Goal: Task Accomplishment & Management: Manage account settings

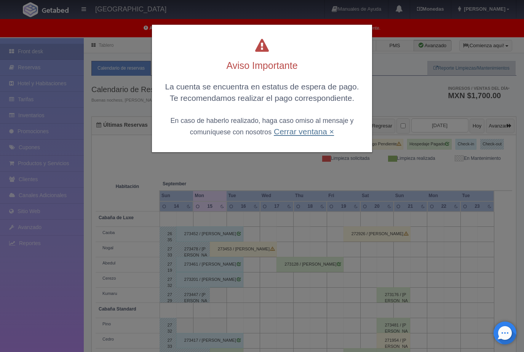
click at [319, 133] on link "Cerrar ventana ×" at bounding box center [304, 131] width 60 height 9
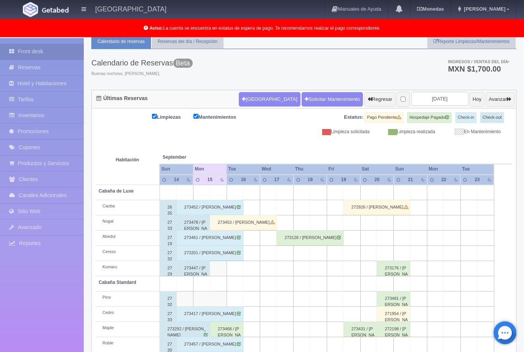
scroll to position [34, 0]
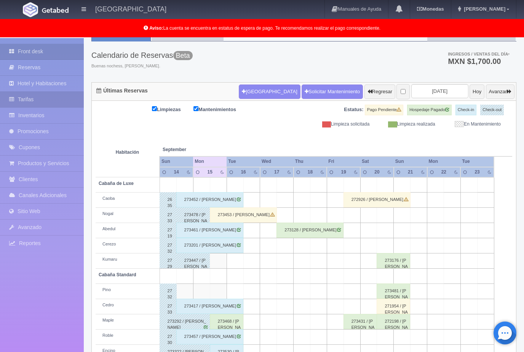
click at [51, 100] on link "Tarifas" at bounding box center [42, 100] width 84 height 16
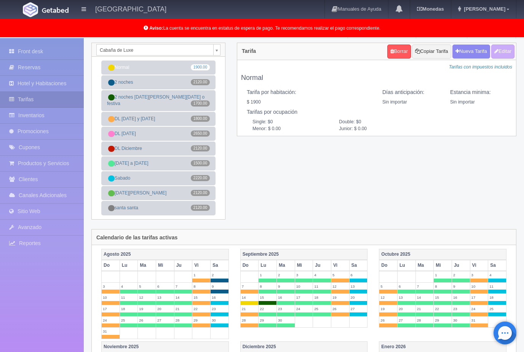
scroll to position [9, 0]
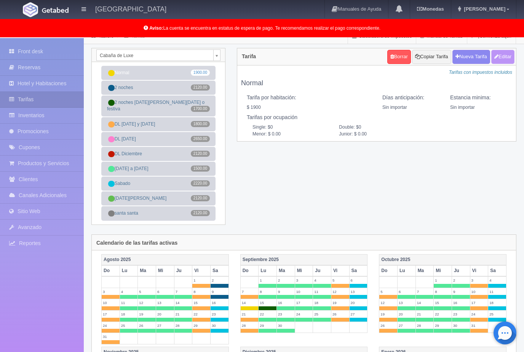
click at [503, 61] on button "Editar" at bounding box center [502, 57] width 23 height 14
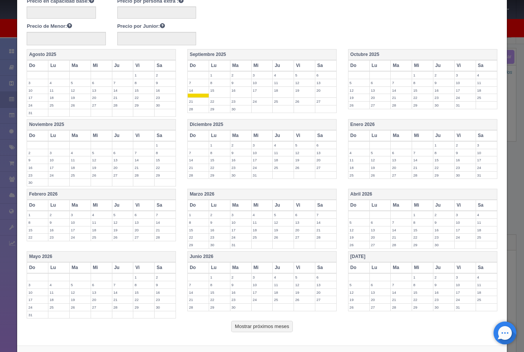
scroll to position [140, 0]
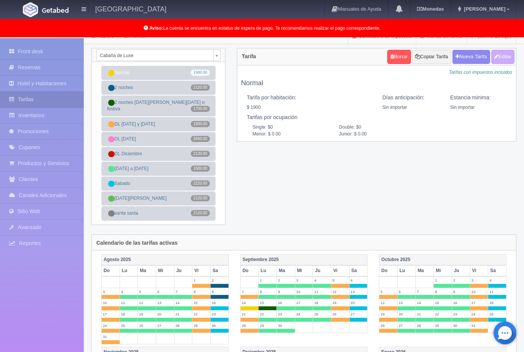
scroll to position [0, 0]
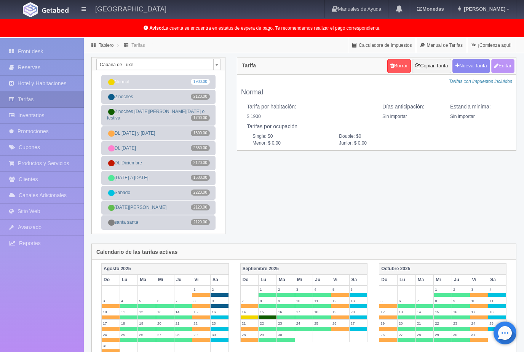
click at [500, 65] on button "Editar" at bounding box center [502, 66] width 23 height 14
type input "Normal"
select select "0"
type input "0"
checkbox input "true"
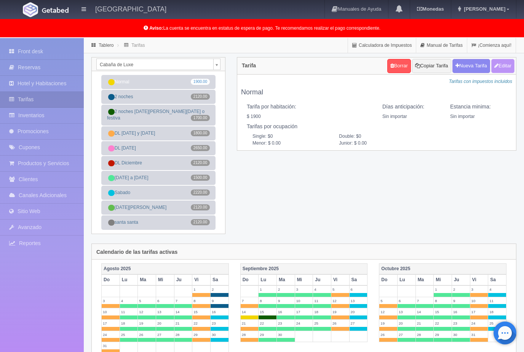
checkbox input "true"
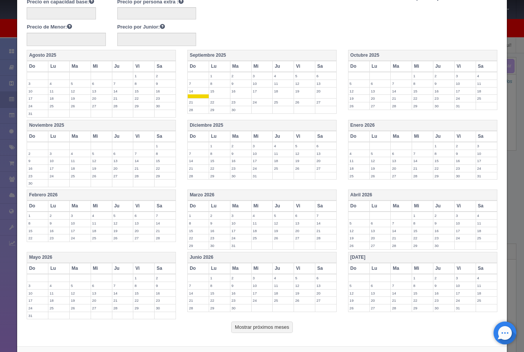
click at [223, 91] on td "15" at bounding box center [219, 92] width 21 height 11
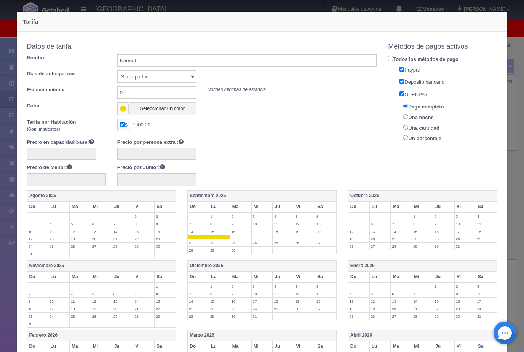
click at [216, 235] on span at bounding box center [219, 237] width 21 height 4
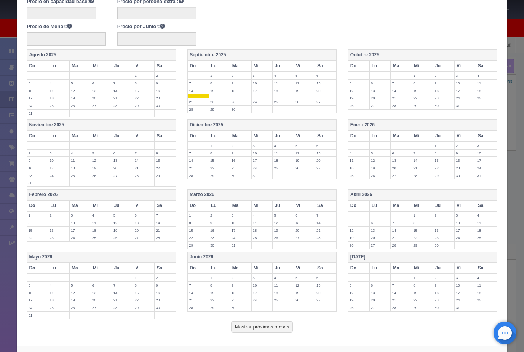
scroll to position [140, 0]
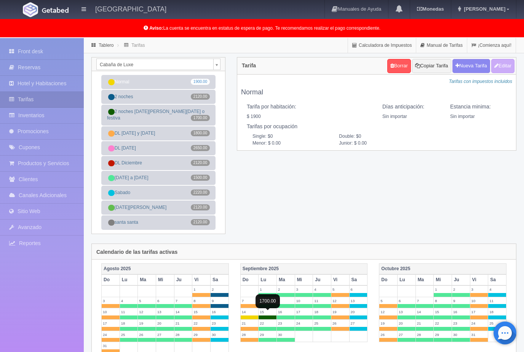
click at [273, 315] on span at bounding box center [267, 317] width 18 height 4
click at [269, 293] on span at bounding box center [267, 295] width 18 height 4
click at [269, 315] on span at bounding box center [267, 317] width 18 height 4
click at [217, 65] on body "Hotel Xacallan Manuales de Ayuda Actualizaciones recientes Monedas Tipo de camb…" at bounding box center [262, 338] width 524 height 601
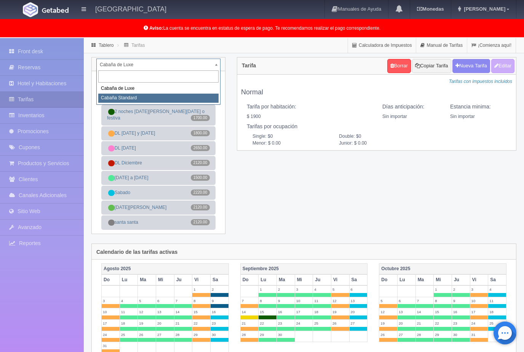
select select "2056"
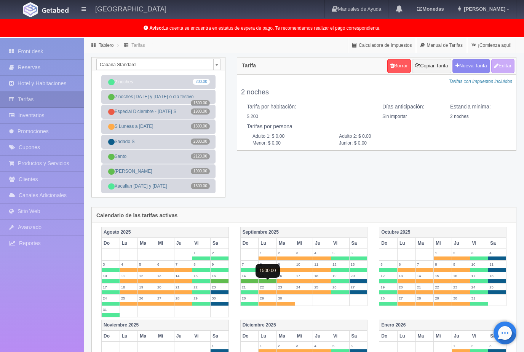
click at [269, 282] on span at bounding box center [267, 281] width 18 height 4
click at [287, 282] on span at bounding box center [286, 281] width 18 height 4
click at [500, 68] on button "Editar" at bounding box center [502, 66] width 23 height 14
type input "2 noches"
select select "0"
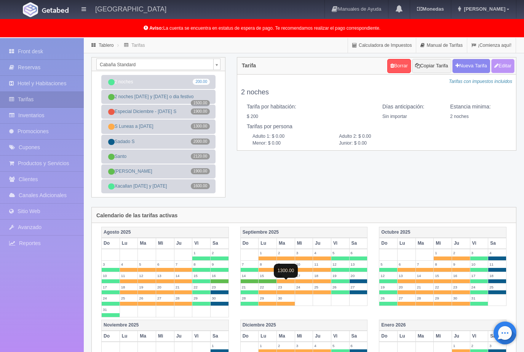
type input "2"
checkbox input "true"
type input "200.00"
checkbox input "true"
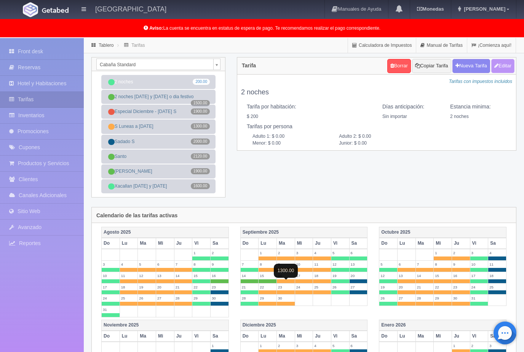
checkbox input "true"
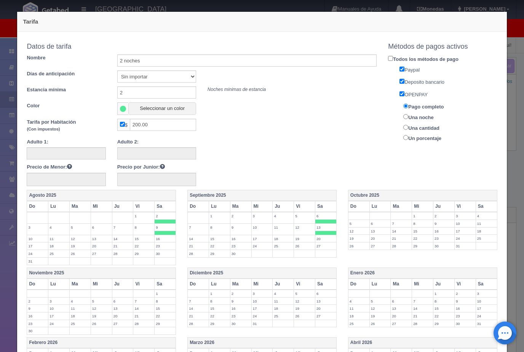
click at [223, 237] on label "15" at bounding box center [219, 238] width 21 height 7
click at [134, 93] on input "2" at bounding box center [156, 92] width 79 height 12
click at [170, 127] on input "200.00" at bounding box center [163, 125] width 66 height 12
type input "2"
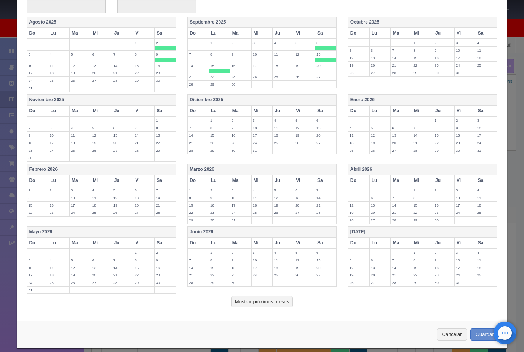
scroll to position [172, 0]
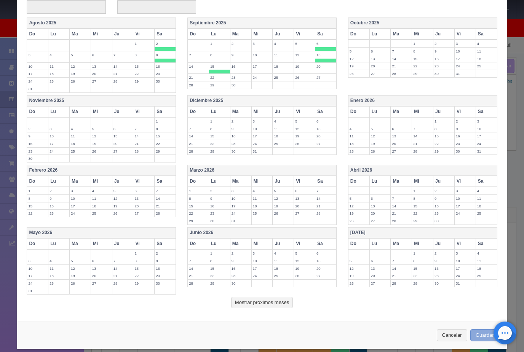
type input "1300"
click at [481, 329] on button "Guardar" at bounding box center [484, 335] width 29 height 13
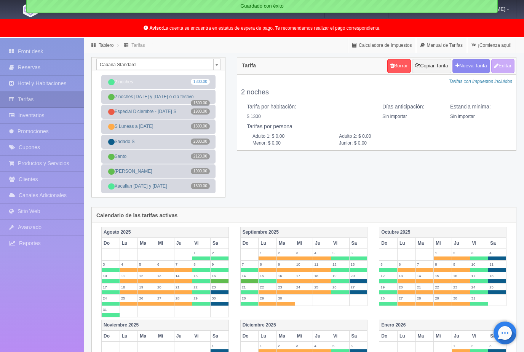
click at [219, 68] on body "[GEOGRAPHIC_DATA] Manuales de Ayuda Actualizaciones recientes [GEOGRAPHIC_DATA]…" at bounding box center [262, 323] width 524 height 571
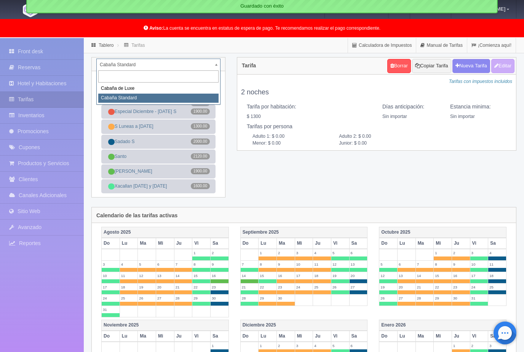
select select "2055"
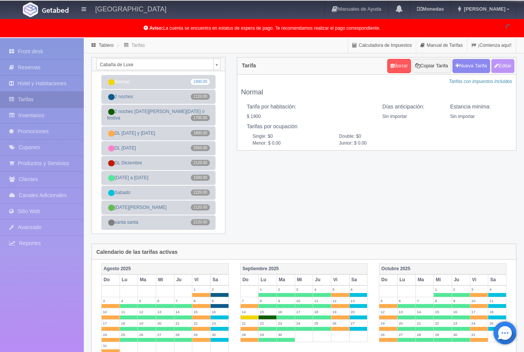
click at [500, 64] on button "Editar" at bounding box center [502, 66] width 23 height 14
type input "Normal"
select select "0"
type input "0"
checkbox input "true"
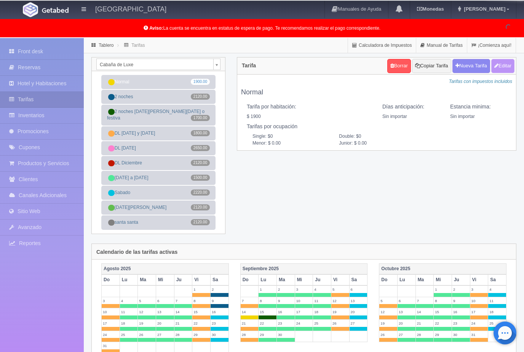
type input "1900.00"
checkbox input "true"
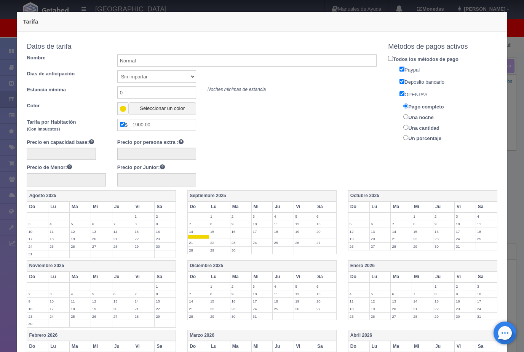
click at [221, 234] on td "15" at bounding box center [219, 233] width 21 height 11
click at [171, 124] on input "1900.00" at bounding box center [163, 125] width 66 height 12
type input "1"
type input "1500"
click at [150, 92] on input "0" at bounding box center [156, 92] width 79 height 12
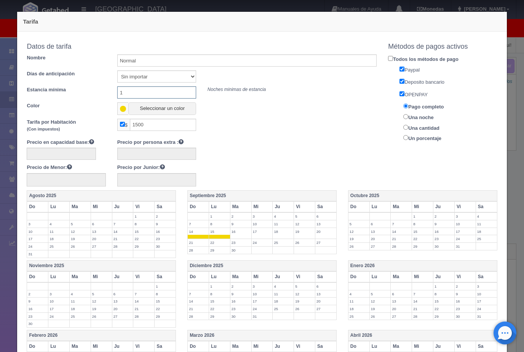
type input "1"
click at [322, 122] on div "Tarifa por Habitación (Con impuestos) $ 1500" at bounding box center [201, 127] width 361 height 16
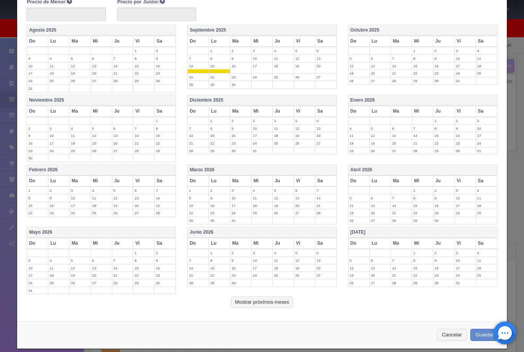
scroll to position [165, 0]
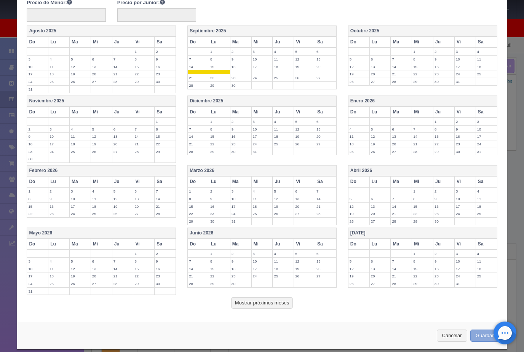
click at [478, 330] on button "Guardar" at bounding box center [484, 336] width 29 height 13
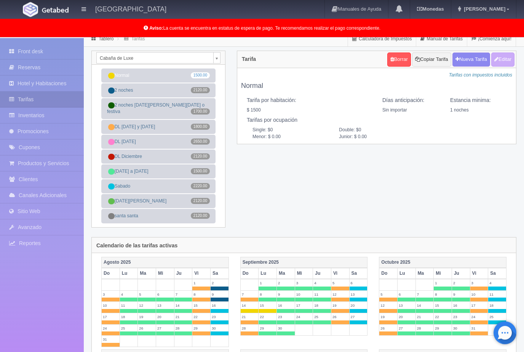
scroll to position [6, 0]
click at [504, 61] on button "Editar" at bounding box center [502, 60] width 23 height 14
type input "Normal"
select select "0"
type input "1"
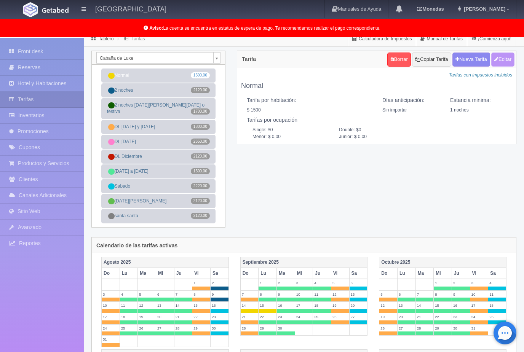
checkbox input "true"
type input "1500.00"
checkbox input "true"
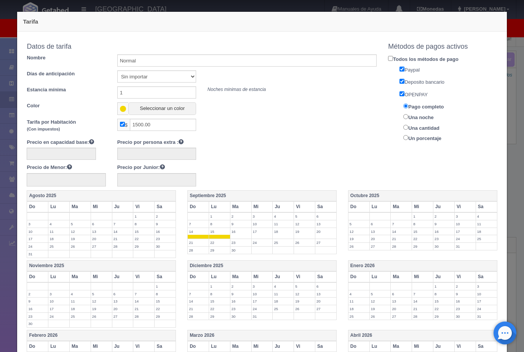
click at [220, 235] on span at bounding box center [219, 237] width 21 height 4
click at [223, 234] on td "15" at bounding box center [219, 233] width 21 height 11
click at [156, 112] on button "Seleccionar un color" at bounding box center [161, 108] width 67 height 13
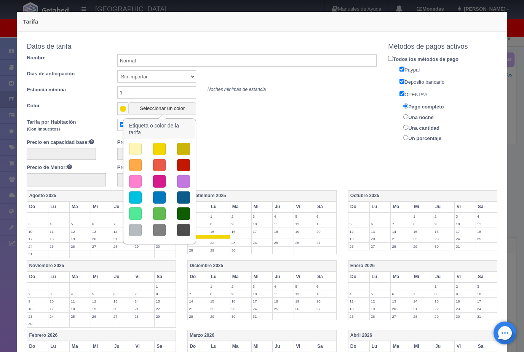
click at [160, 184] on button "button" at bounding box center [159, 181] width 13 height 13
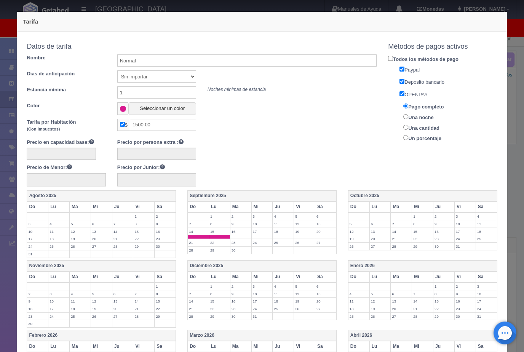
click at [195, 231] on label "14" at bounding box center [198, 231] width 21 height 7
click at [178, 127] on input "1500.00" at bounding box center [163, 125] width 66 height 12
type input "1"
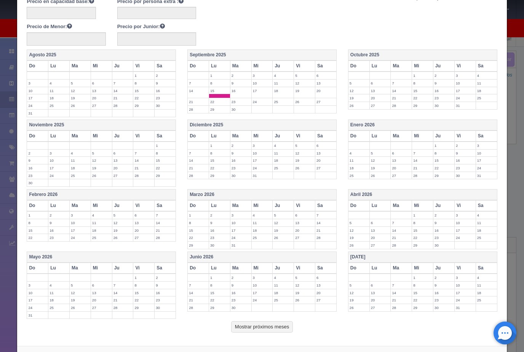
scroll to position [140, 0]
type input "1700"
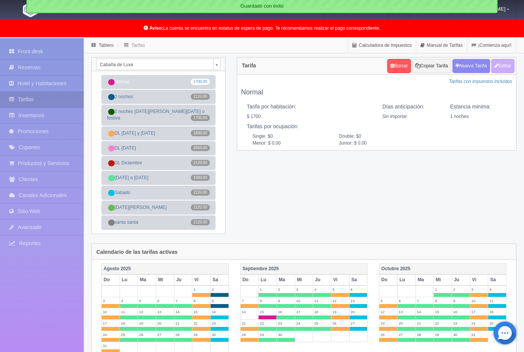
click at [214, 69] on body "Hotel Xacallan Manuales de Ayuda Actualizaciones recientes Monedas Tipo de camb…" at bounding box center [262, 338] width 524 height 601
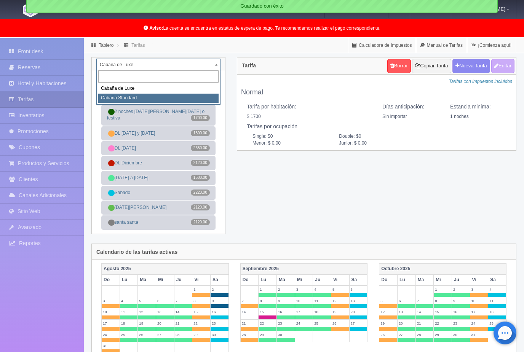
select select "2056"
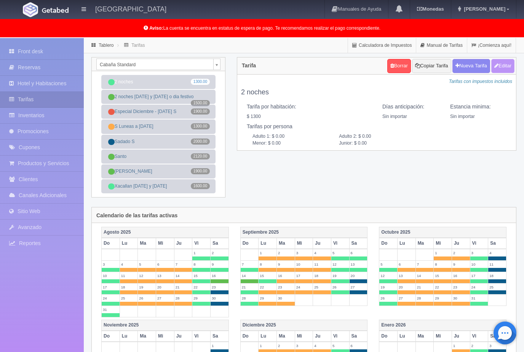
click at [503, 67] on button "Editar" at bounding box center [502, 66] width 23 height 14
type input "2 noches"
select select "0"
type input "0"
checkbox input "true"
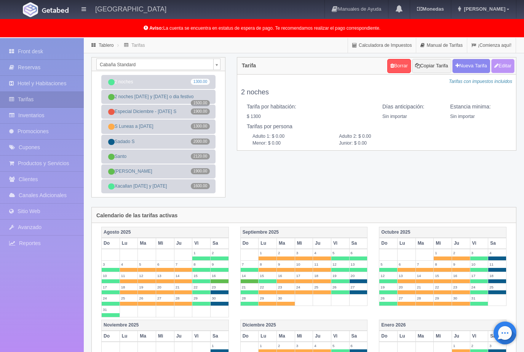
type input "1300.00"
checkbox input "true"
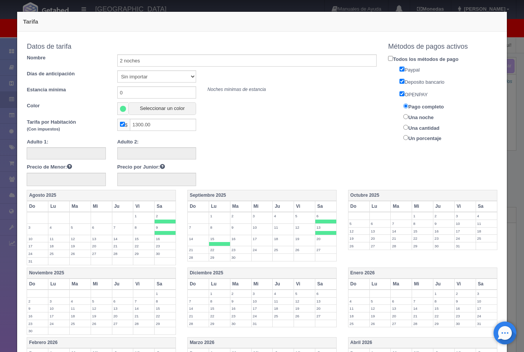
click at [125, 110] on span at bounding box center [123, 109] width 6 height 6
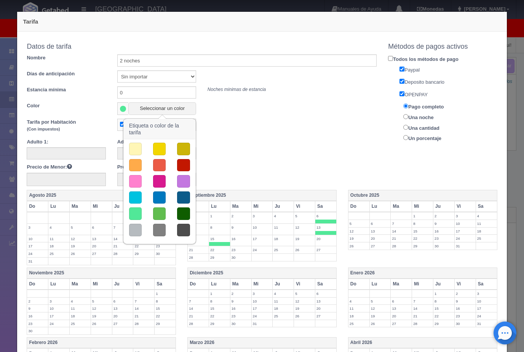
click at [165, 182] on button "button" at bounding box center [159, 181] width 13 height 13
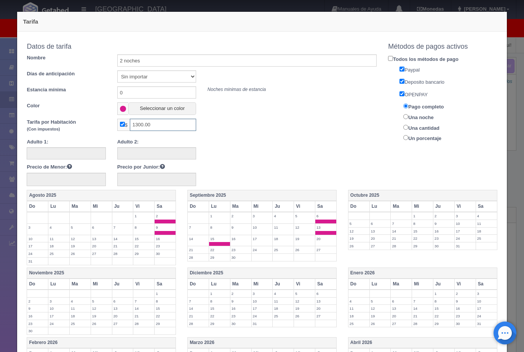
click at [171, 129] on input "1300.00" at bounding box center [163, 125] width 66 height 12
type input "1"
type input "1500"
click at [172, 64] on input "2 noches" at bounding box center [247, 60] width 260 height 12
type input "2"
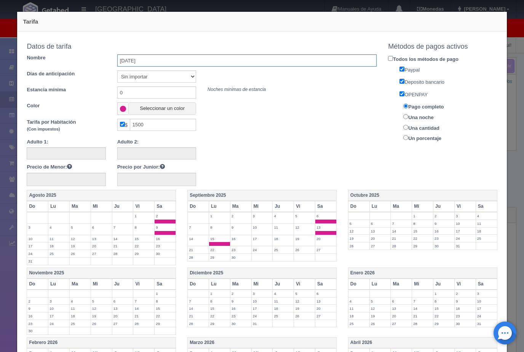
type input "[DATE]"
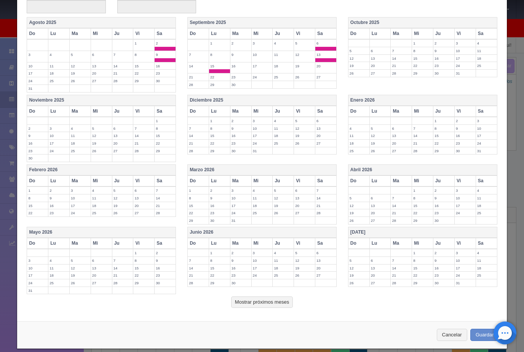
scroll to position [172, 0]
click at [480, 329] on button "Guardar" at bounding box center [484, 335] width 29 height 13
